Goal: Task Accomplishment & Management: Complete application form

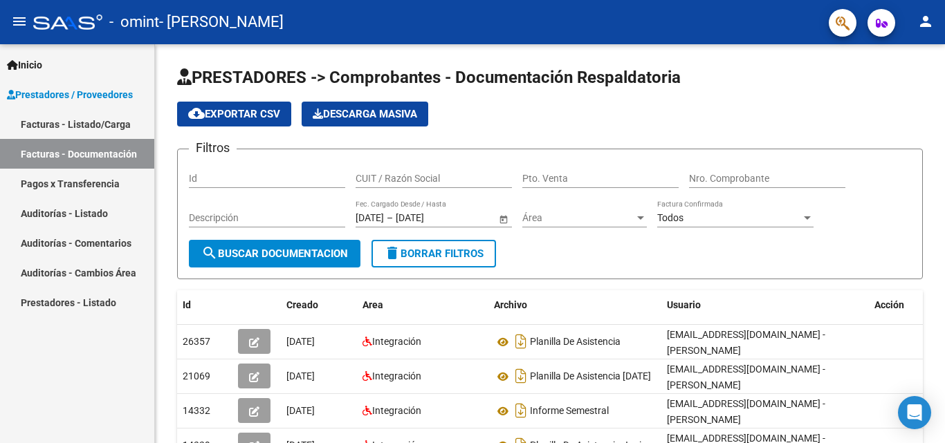
click at [77, 126] on link "Facturas - Listado/Carga" at bounding box center [77, 124] width 154 height 30
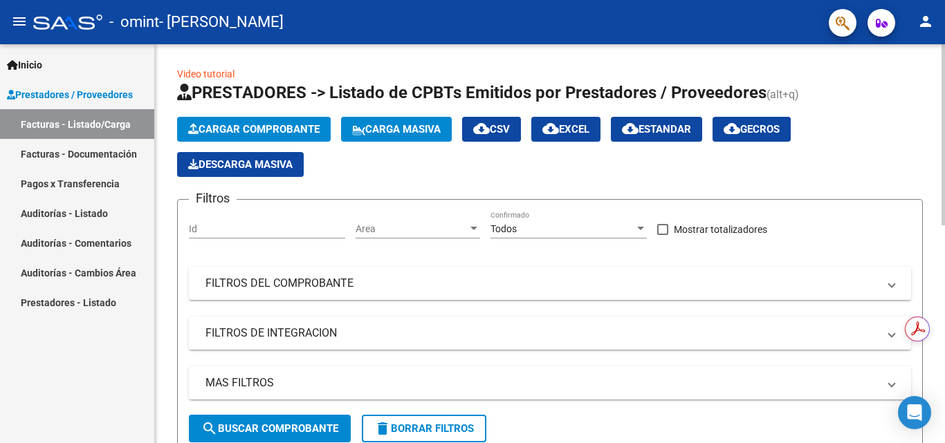
click at [241, 129] on span "Cargar Comprobante" at bounding box center [253, 129] width 131 height 12
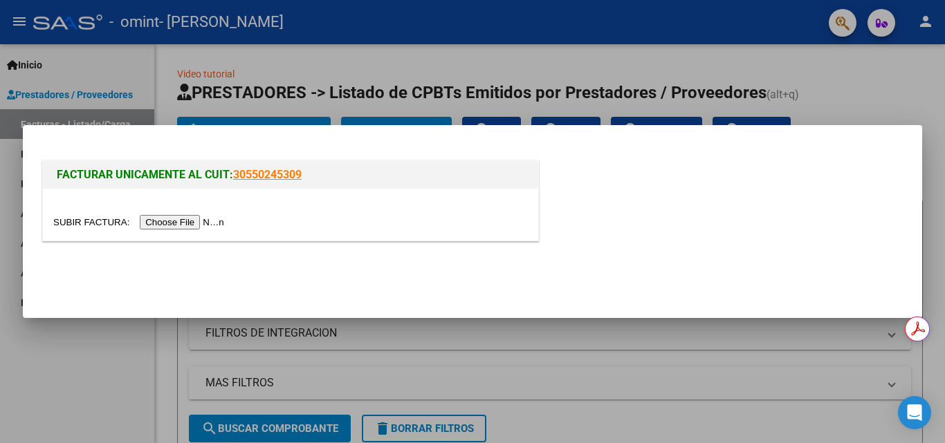
click at [210, 222] on input "file" at bounding box center [140, 222] width 175 height 15
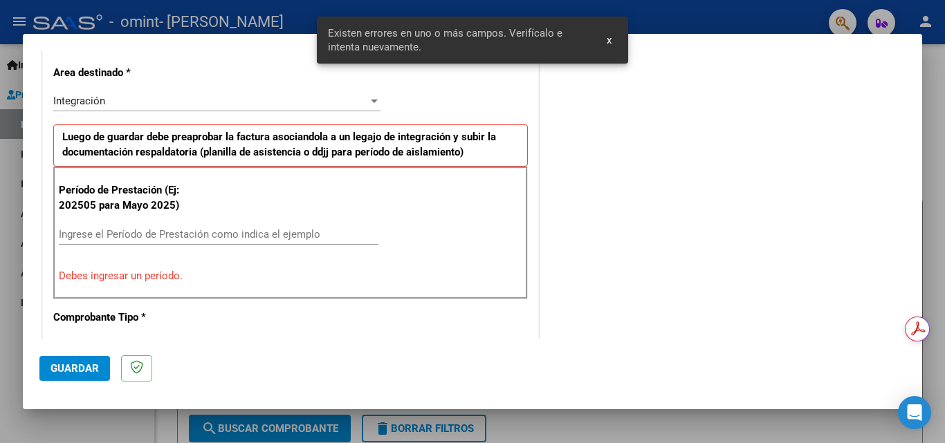
scroll to position [338, 0]
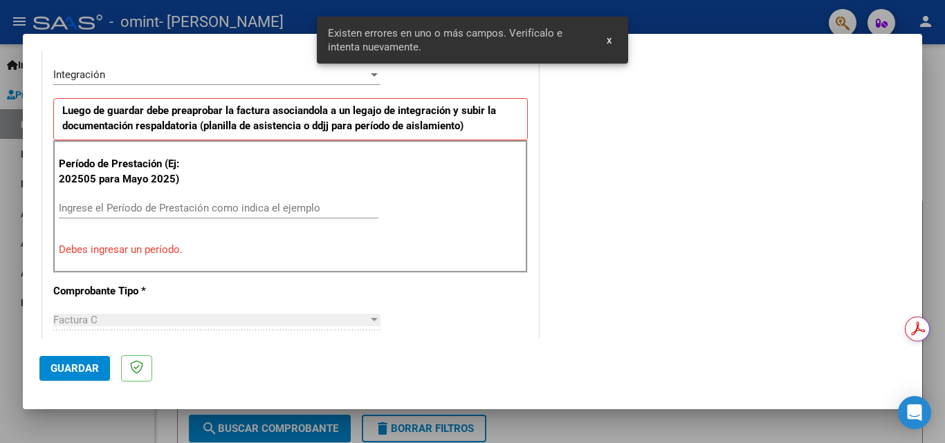
click at [175, 207] on input "Ingrese el Período de Prestación como indica el ejemplo" at bounding box center [219, 208] width 320 height 12
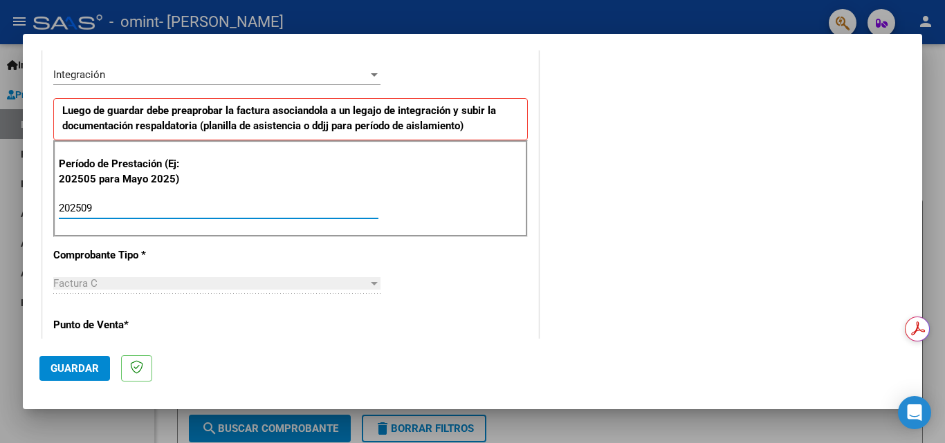
type input "202509"
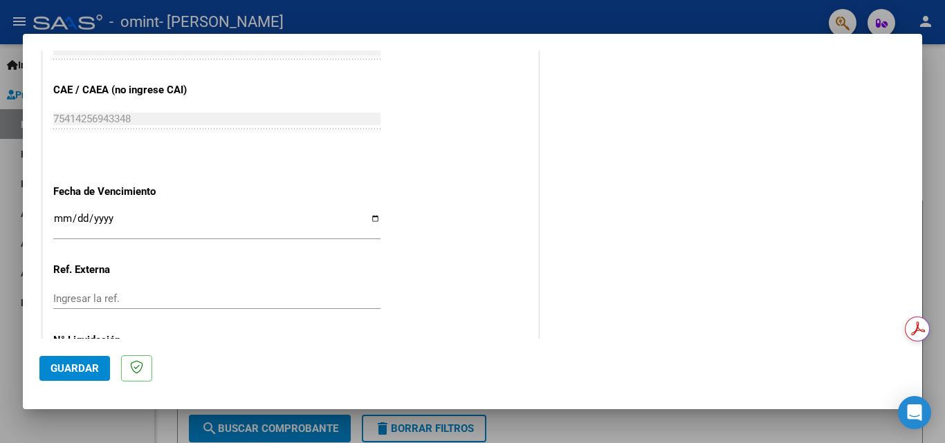
scroll to position [929, 0]
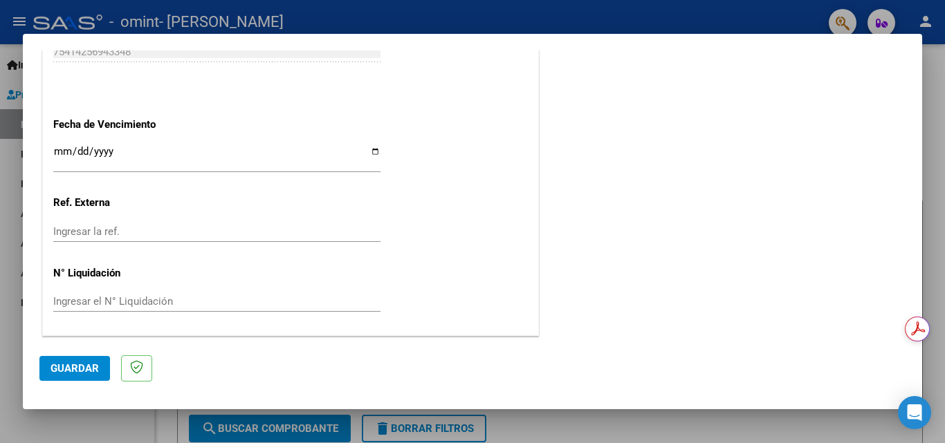
drag, startPoint x: 913, startPoint y: 293, endPoint x: 3, endPoint y: 16, distance: 951.4
click at [82, 360] on button "Guardar" at bounding box center [74, 368] width 71 height 25
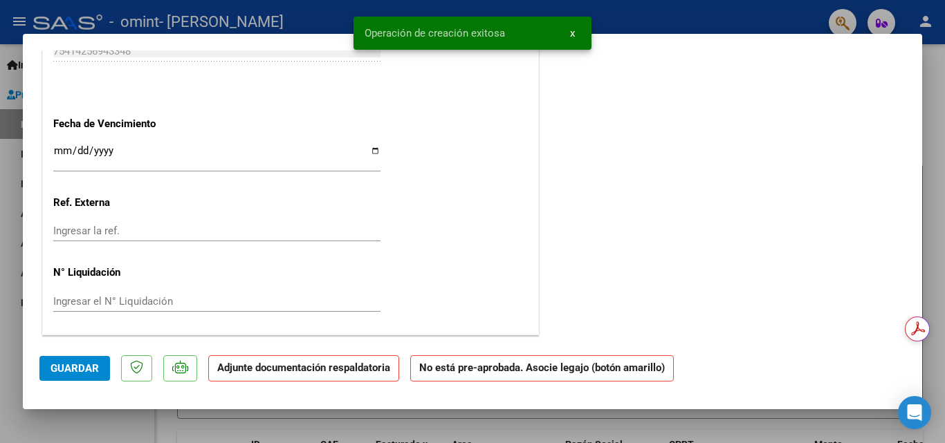
scroll to position [0, 0]
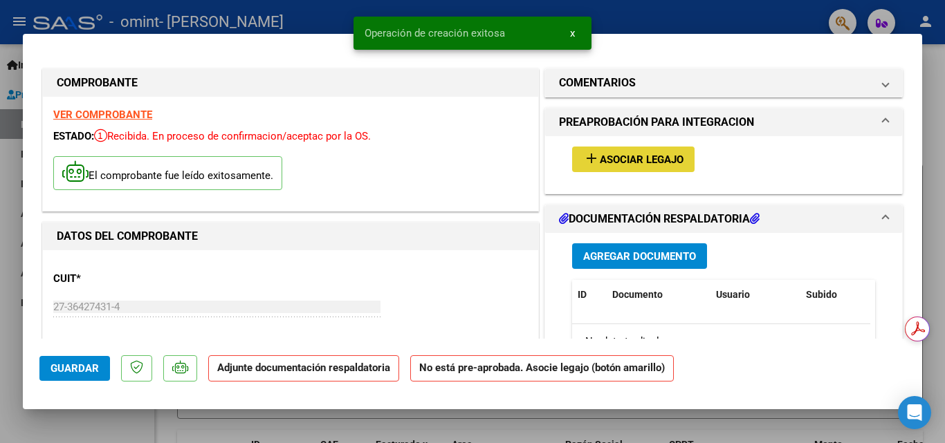
click at [626, 164] on span "Asociar Legajo" at bounding box center [642, 160] width 84 height 12
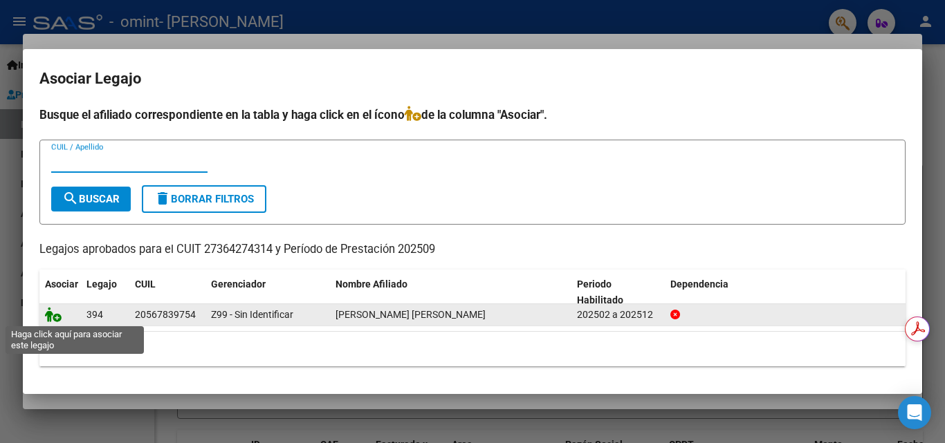
click at [55, 317] on icon at bounding box center [53, 314] width 17 height 15
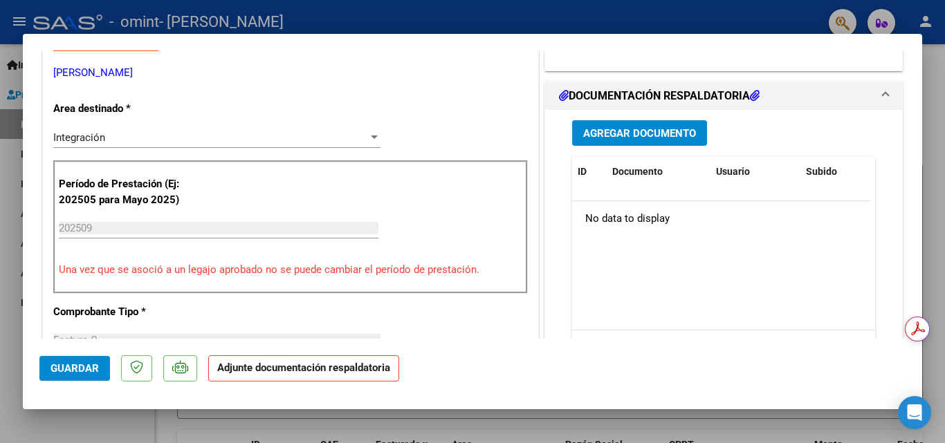
scroll to position [319, 0]
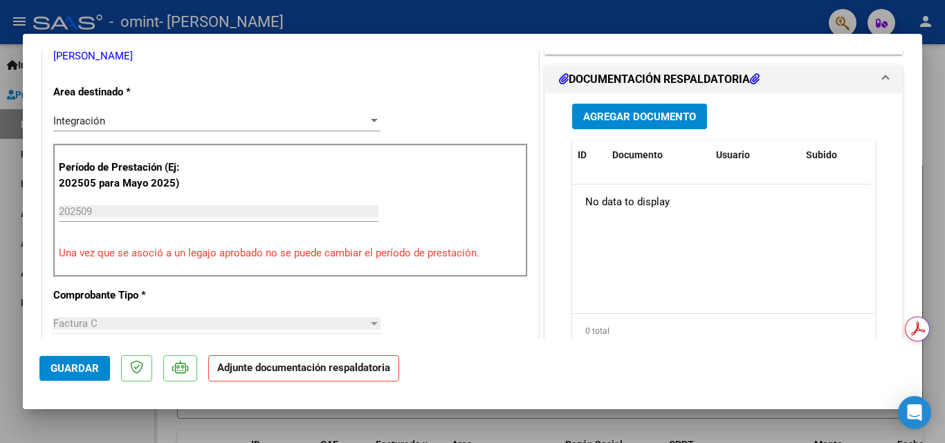
click at [590, 116] on span "Agregar Documento" at bounding box center [639, 117] width 113 height 12
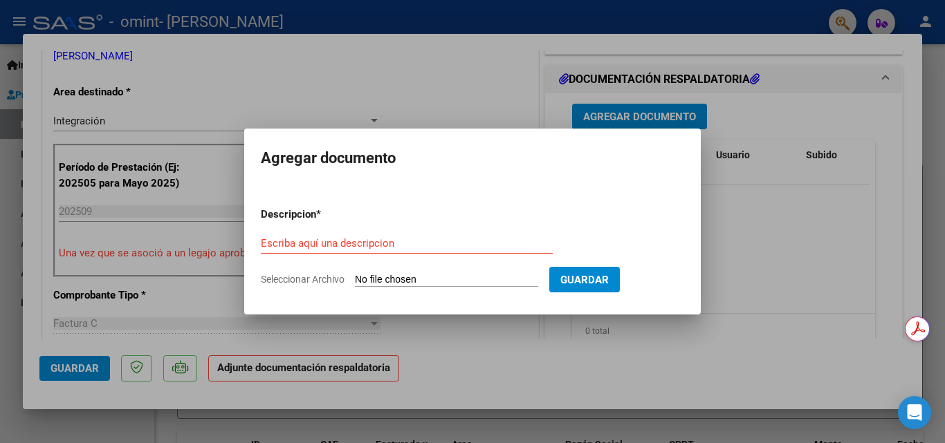
click at [449, 277] on input "Seleccionar Archivo" at bounding box center [446, 280] width 183 height 13
type input "C:\fakepath\Planilla de Asistencia [DATE].pdf"
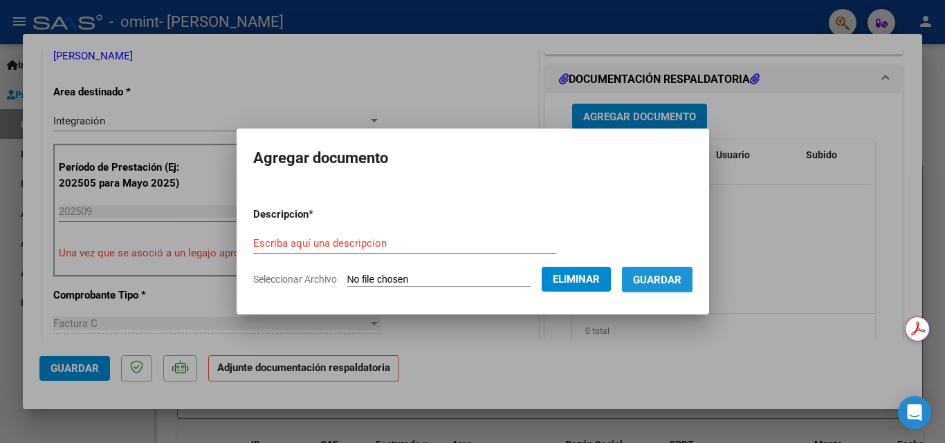
click at [641, 286] on button "Guardar" at bounding box center [657, 280] width 71 height 26
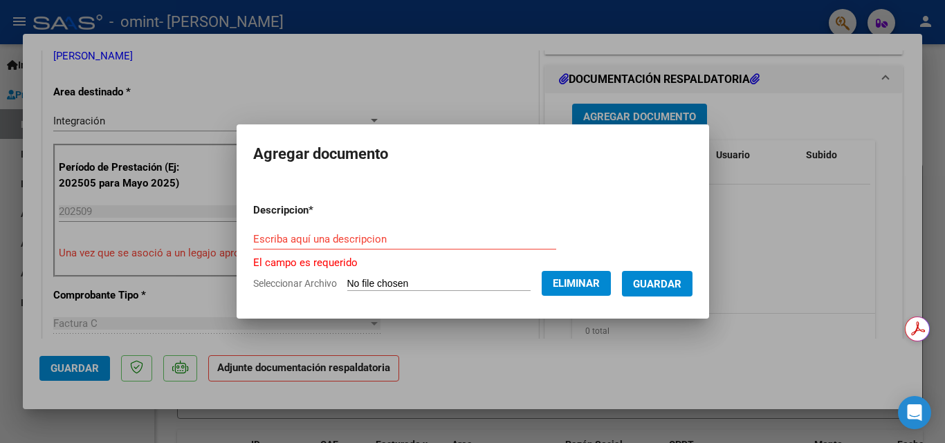
click at [253, 248] on div "Escriba aquí una descripcion" at bounding box center [404, 239] width 303 height 21
click at [253, 242] on input "Escriba aquí una descripcion" at bounding box center [404, 239] width 303 height 12
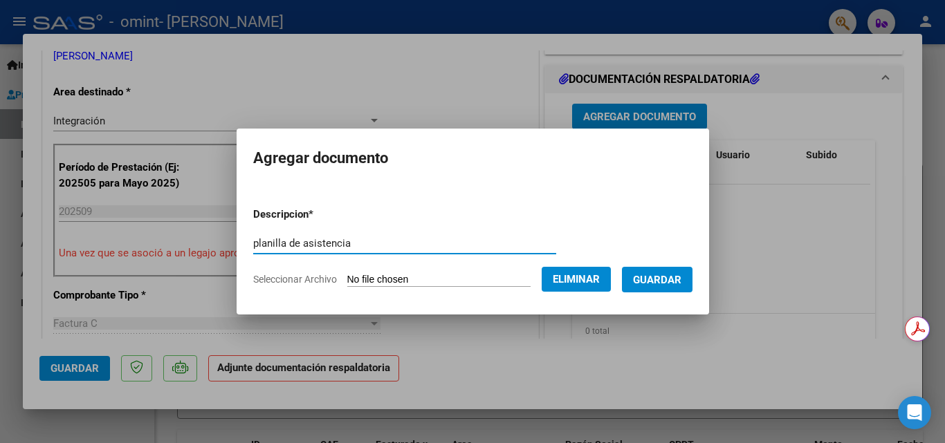
type input "planilla de asistencia"
click at [655, 289] on button "Guardar" at bounding box center [657, 280] width 71 height 26
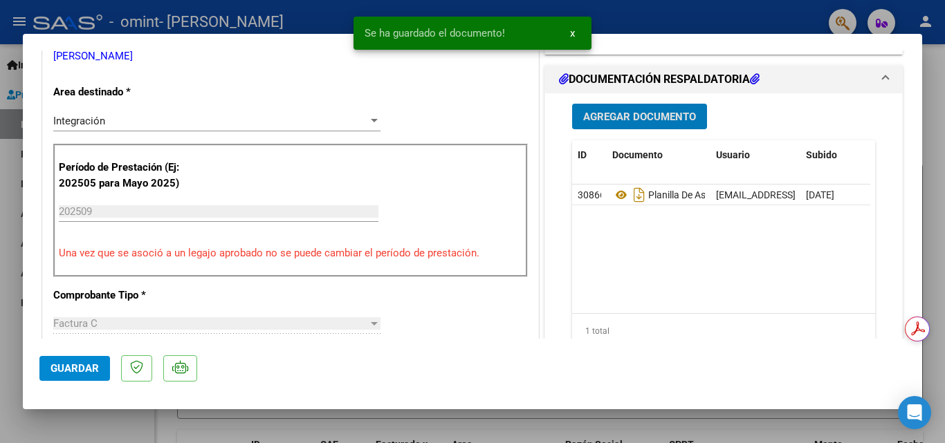
click at [67, 369] on span "Guardar" at bounding box center [74, 368] width 48 height 12
click at [932, 73] on div at bounding box center [472, 221] width 945 height 443
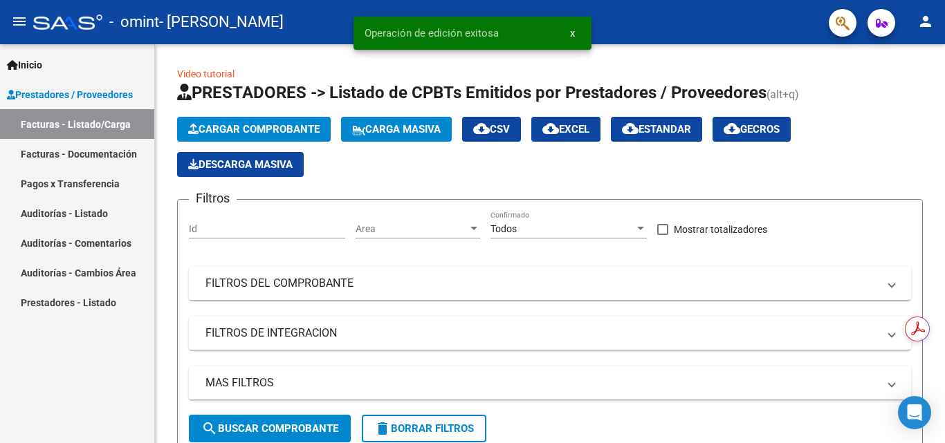
click at [61, 160] on link "Facturas - Documentación" at bounding box center [77, 154] width 154 height 30
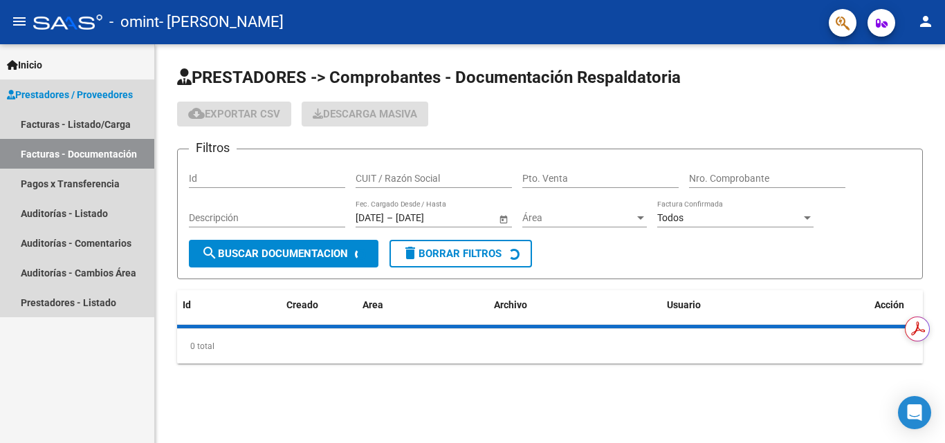
click at [61, 160] on link "Facturas - Documentación" at bounding box center [77, 154] width 154 height 30
